Goal: Find specific page/section: Find specific page/section

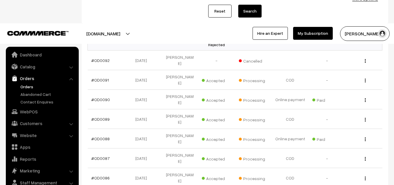
scroll to position [99, 0]
click at [30, 55] on link "Dashboard" at bounding box center [41, 54] width 69 height 11
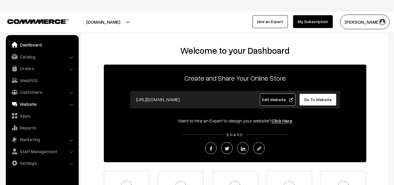
click at [31, 105] on link "Website" at bounding box center [41, 104] width 69 height 11
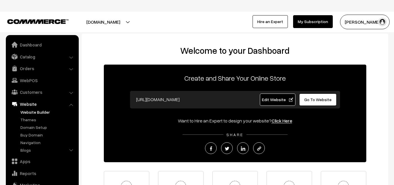
click at [37, 113] on link "Website Builder" at bounding box center [48, 112] width 58 height 6
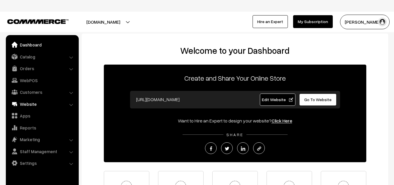
click at [31, 104] on link "Website" at bounding box center [41, 104] width 69 height 11
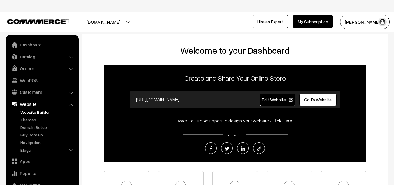
click at [33, 110] on link "Website Builder" at bounding box center [48, 112] width 58 height 6
